Goal: Find specific page/section: Find specific page/section

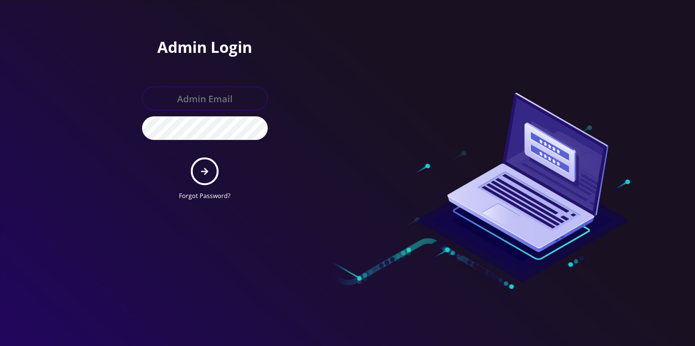
type input "allchoiceconnect@britewireless.com"
click at [207, 173] on icon "submit" at bounding box center [204, 171] width 7 height 8
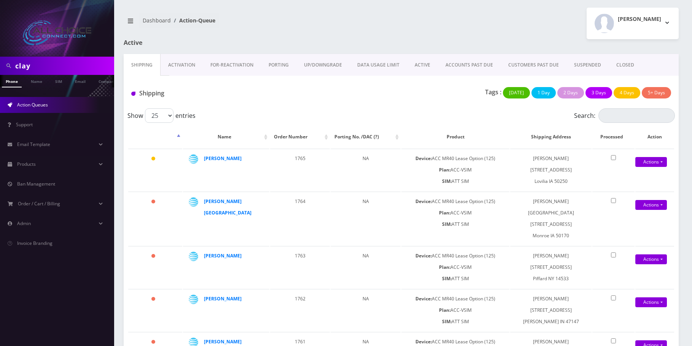
click at [33, 67] on input "clay" at bounding box center [63, 66] width 97 height 14
paste input "Bentle"
type input "Bentley"
click at [33, 84] on link "Name" at bounding box center [36, 81] width 19 height 13
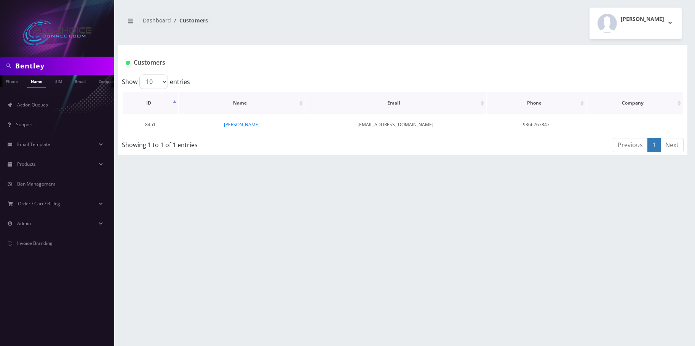
scroll to position [0, 4]
click at [244, 124] on link "[PERSON_NAME]" at bounding box center [242, 124] width 36 height 6
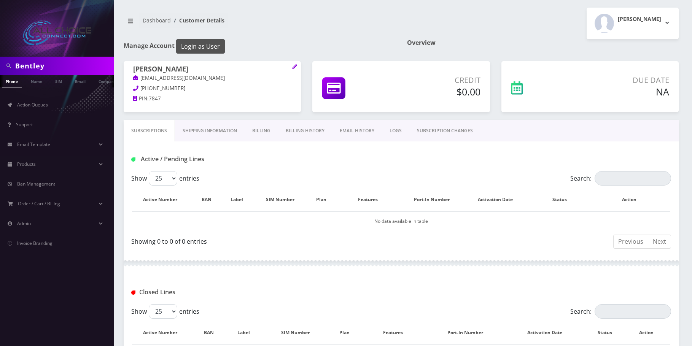
click at [200, 48] on button "Login as User" at bounding box center [200, 46] width 49 height 14
